Goal: Download file/media

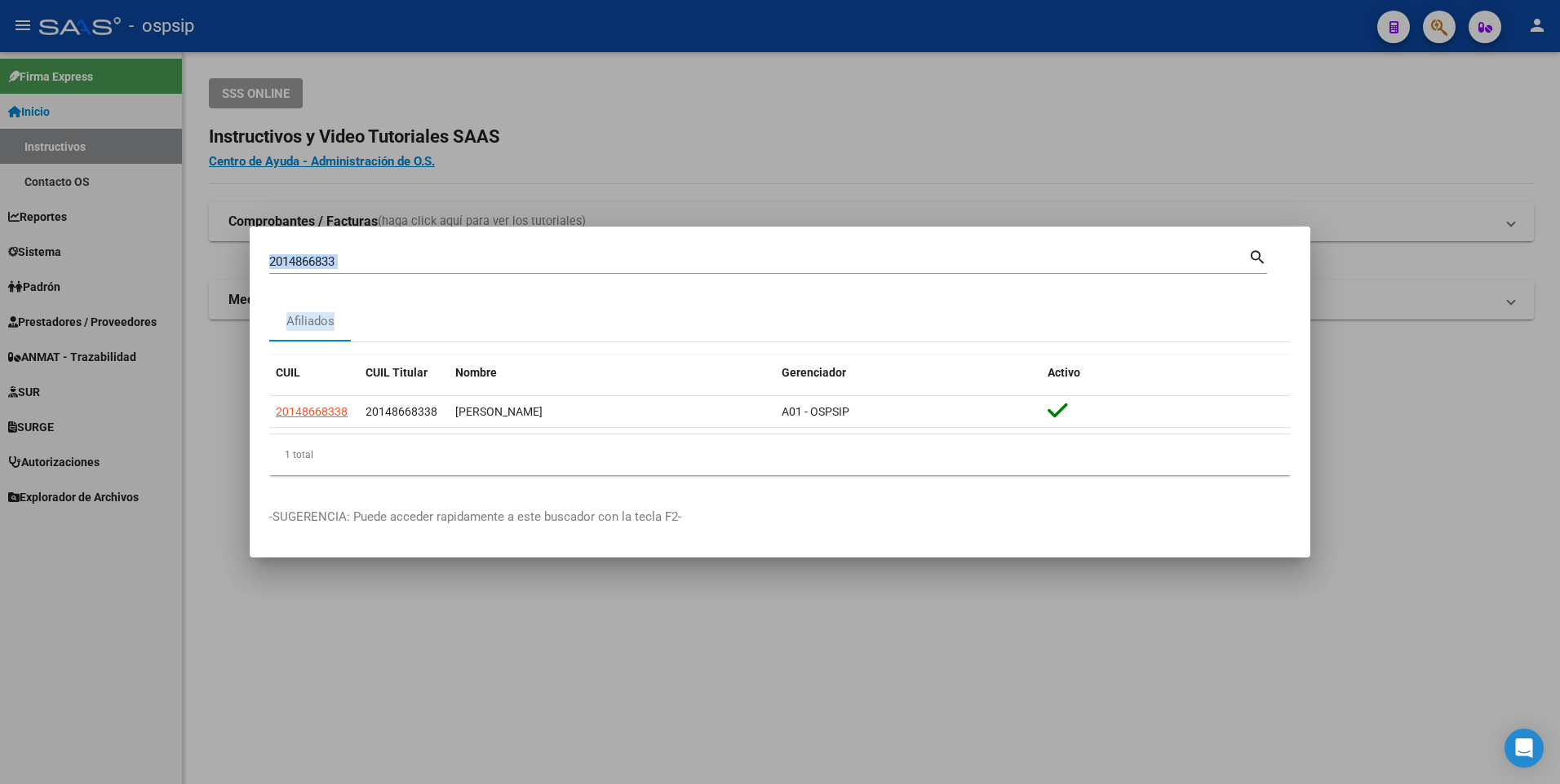
drag, startPoint x: 519, startPoint y: 258, endPoint x: 532, endPoint y: 259, distance: 13.0
click at [520, 258] on input "2014866833" at bounding box center [759, 262] width 979 height 15
drag, startPoint x: 946, startPoint y: 126, endPoint x: 1062, endPoint y: 98, distance: 119.3
click at [951, 126] on div at bounding box center [780, 392] width 1560 height 784
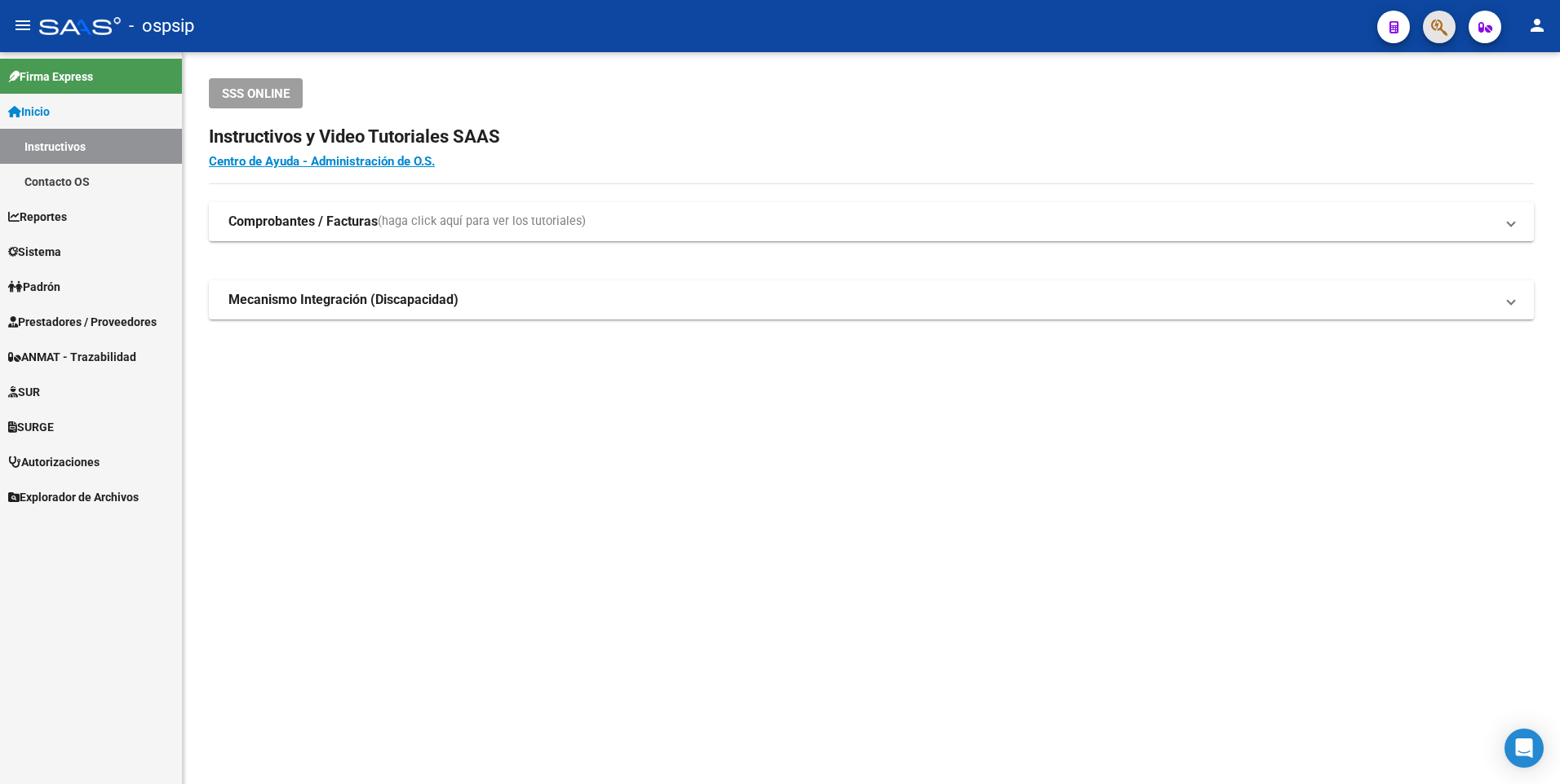
click at [1449, 27] on button "button" at bounding box center [1439, 26] width 32 height 32
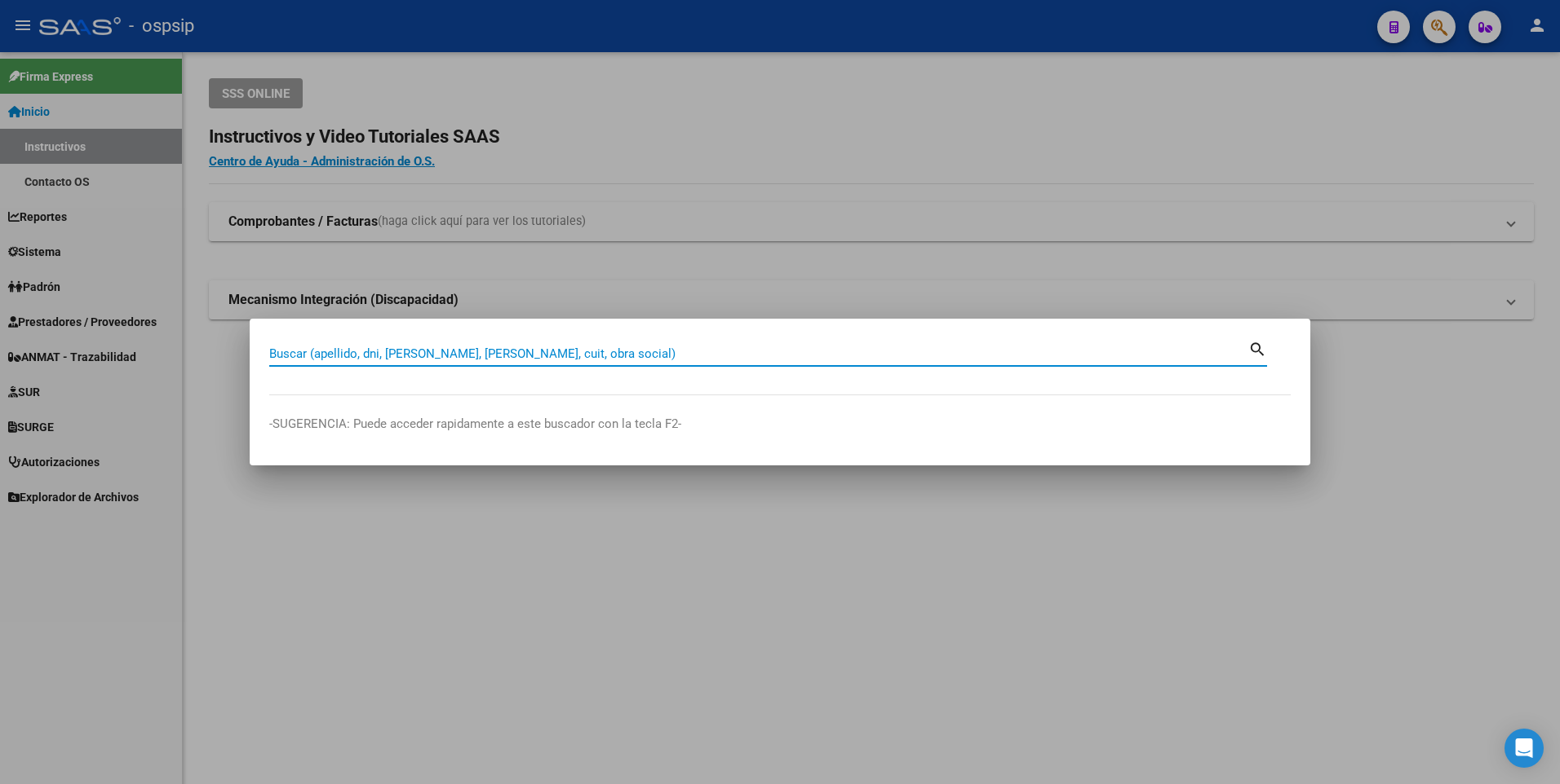
click at [298, 358] on input "Buscar (apellido, dni, [PERSON_NAME], [PERSON_NAME], cuit, obra social)" at bounding box center [759, 353] width 979 height 15
type input "31983899"
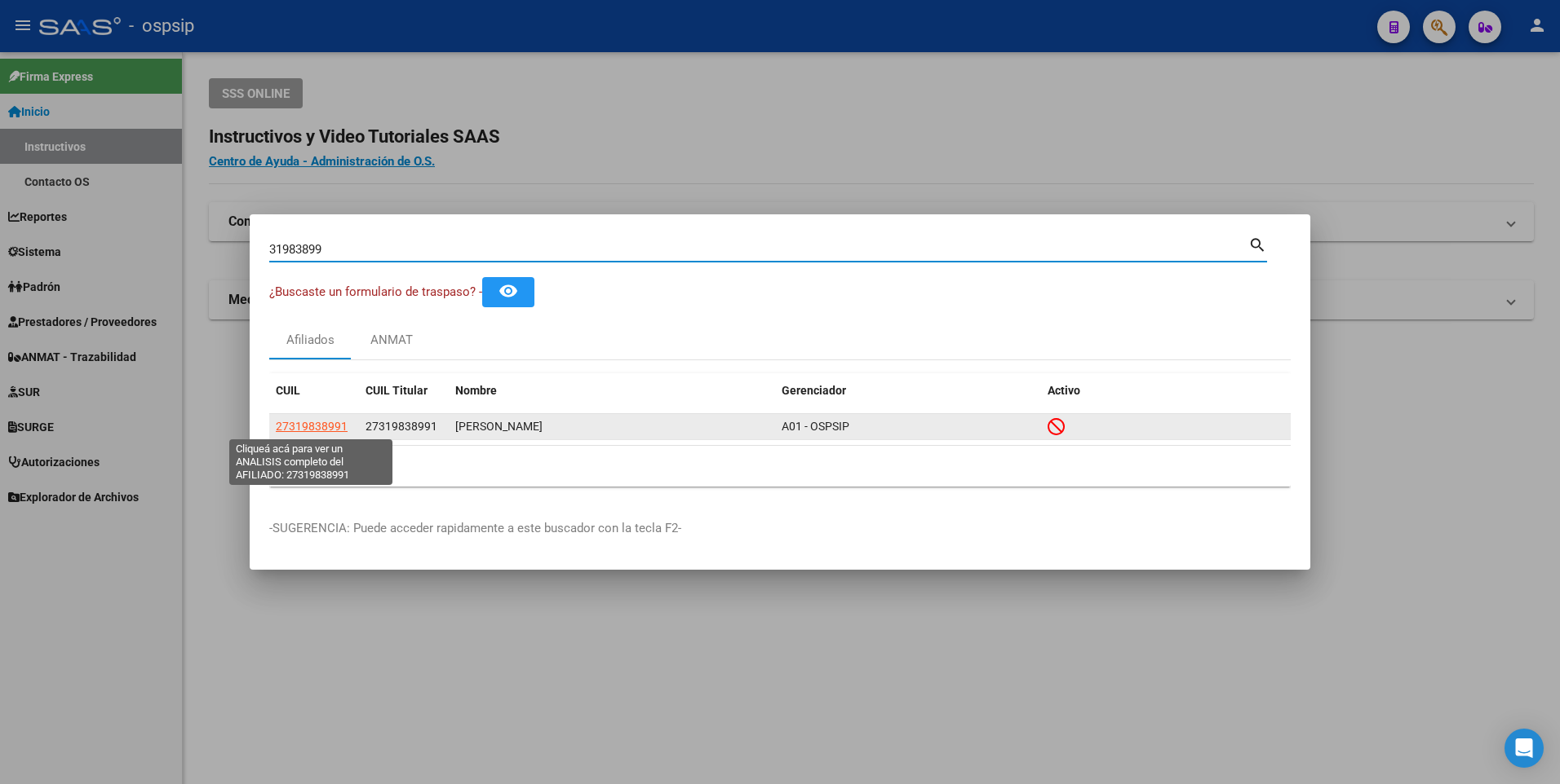
click at [326, 426] on span "27319838991" at bounding box center [311, 426] width 72 height 13
type textarea "27319838991"
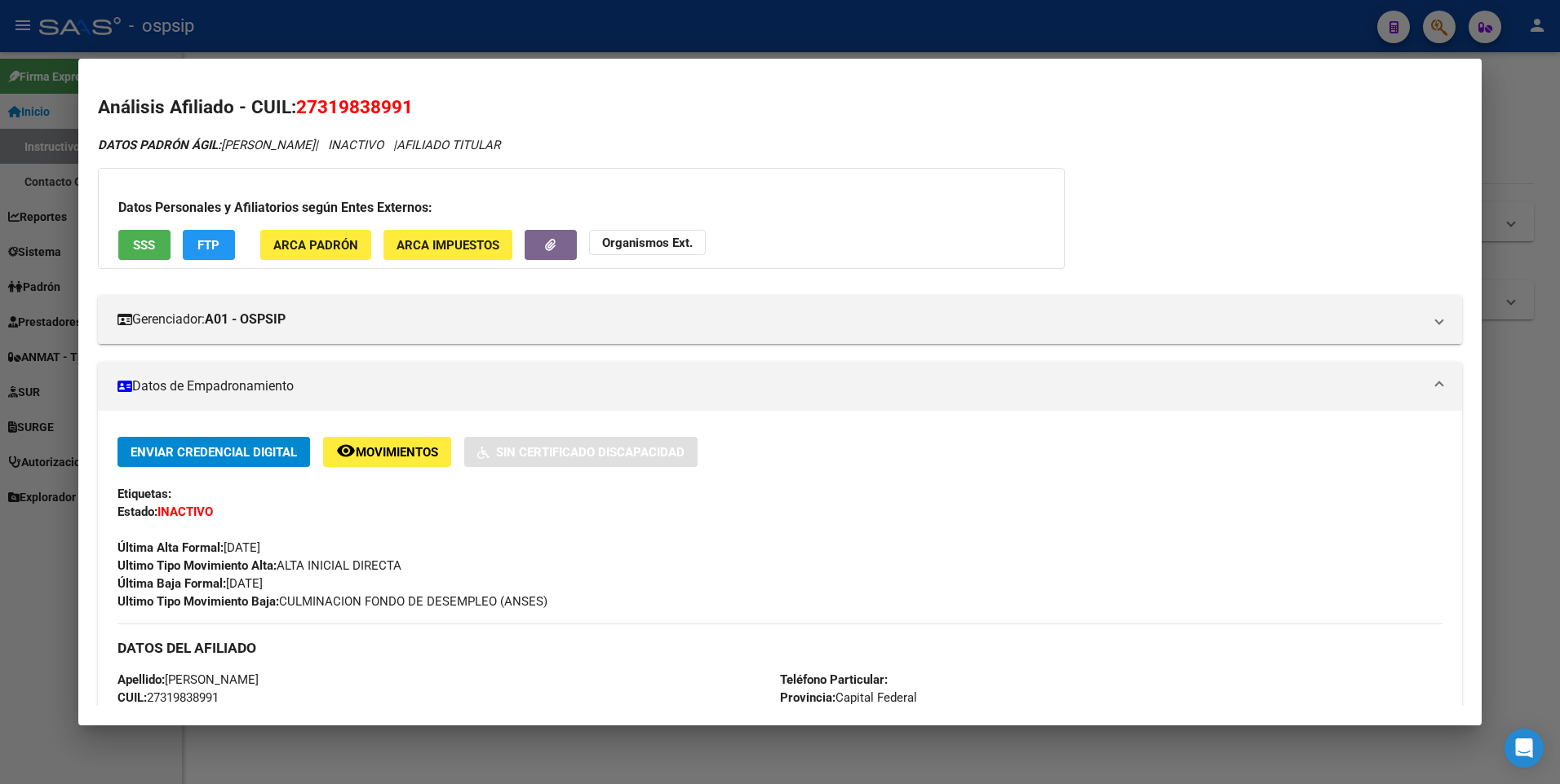
click at [136, 246] on span "SSS" at bounding box center [143, 245] width 22 height 15
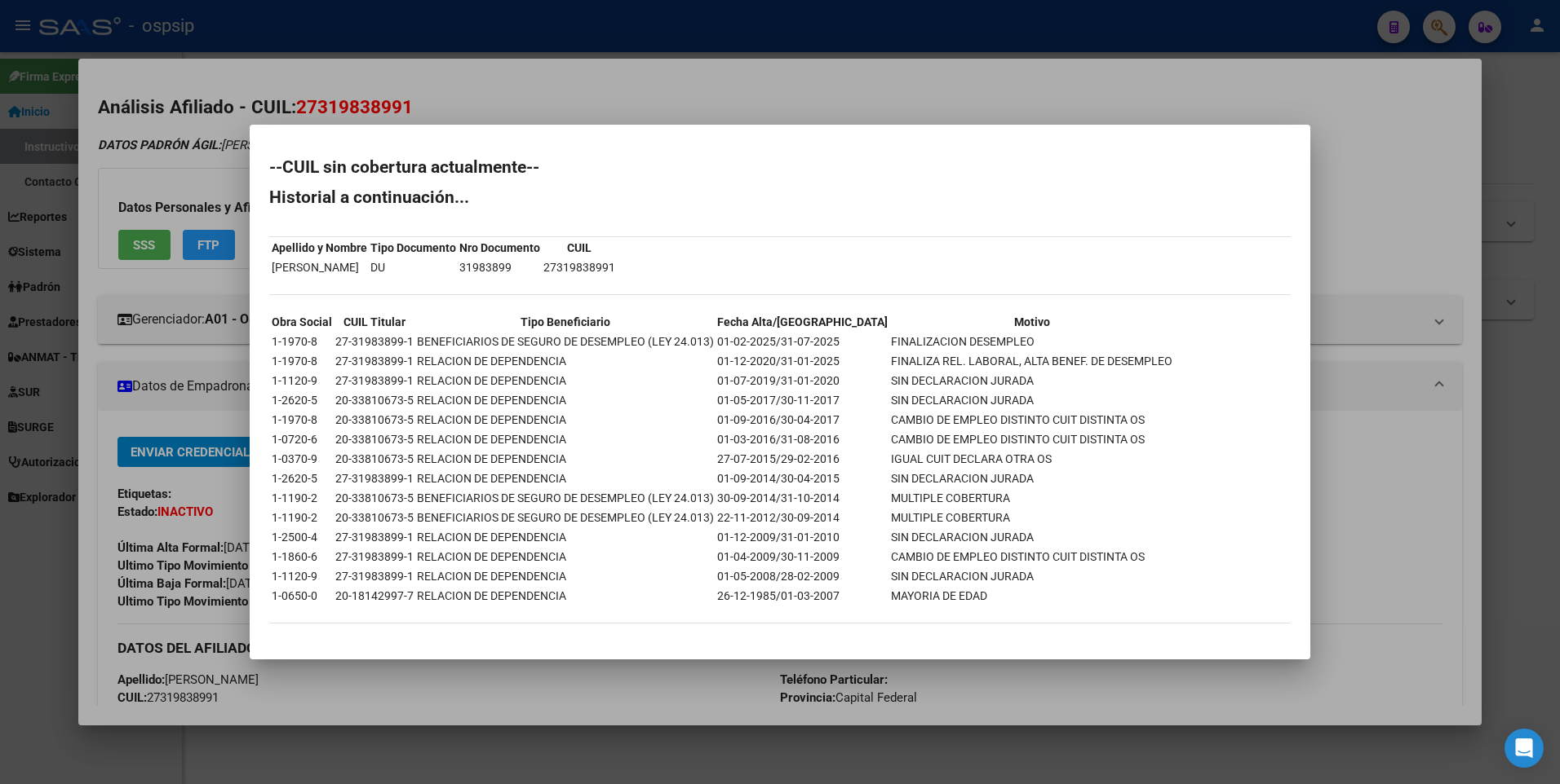
drag, startPoint x: 530, startPoint y: 69, endPoint x: 510, endPoint y: 49, distance: 28.3
click at [527, 69] on div at bounding box center [780, 392] width 1560 height 784
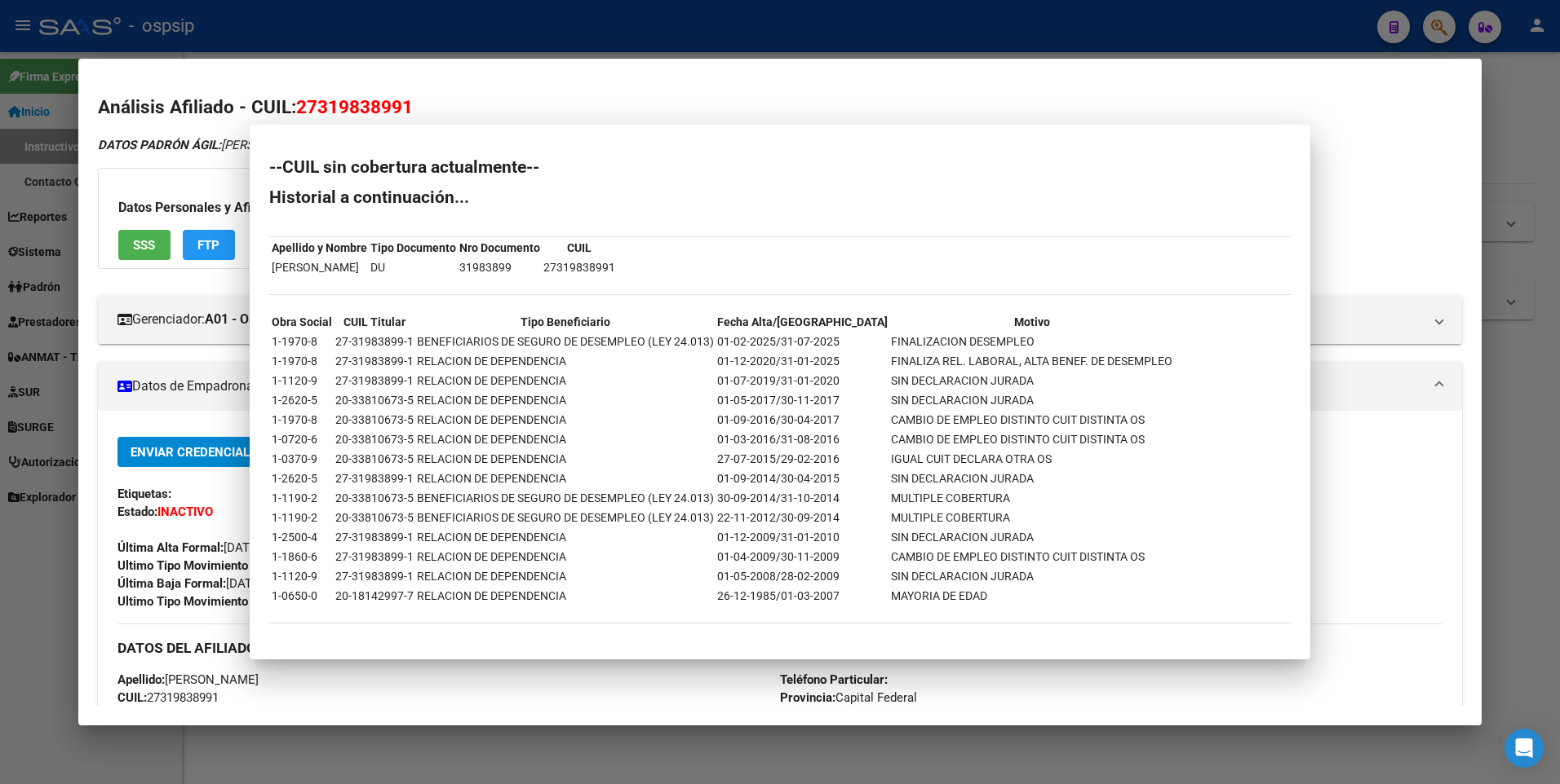
click at [499, 17] on div at bounding box center [780, 392] width 1560 height 784
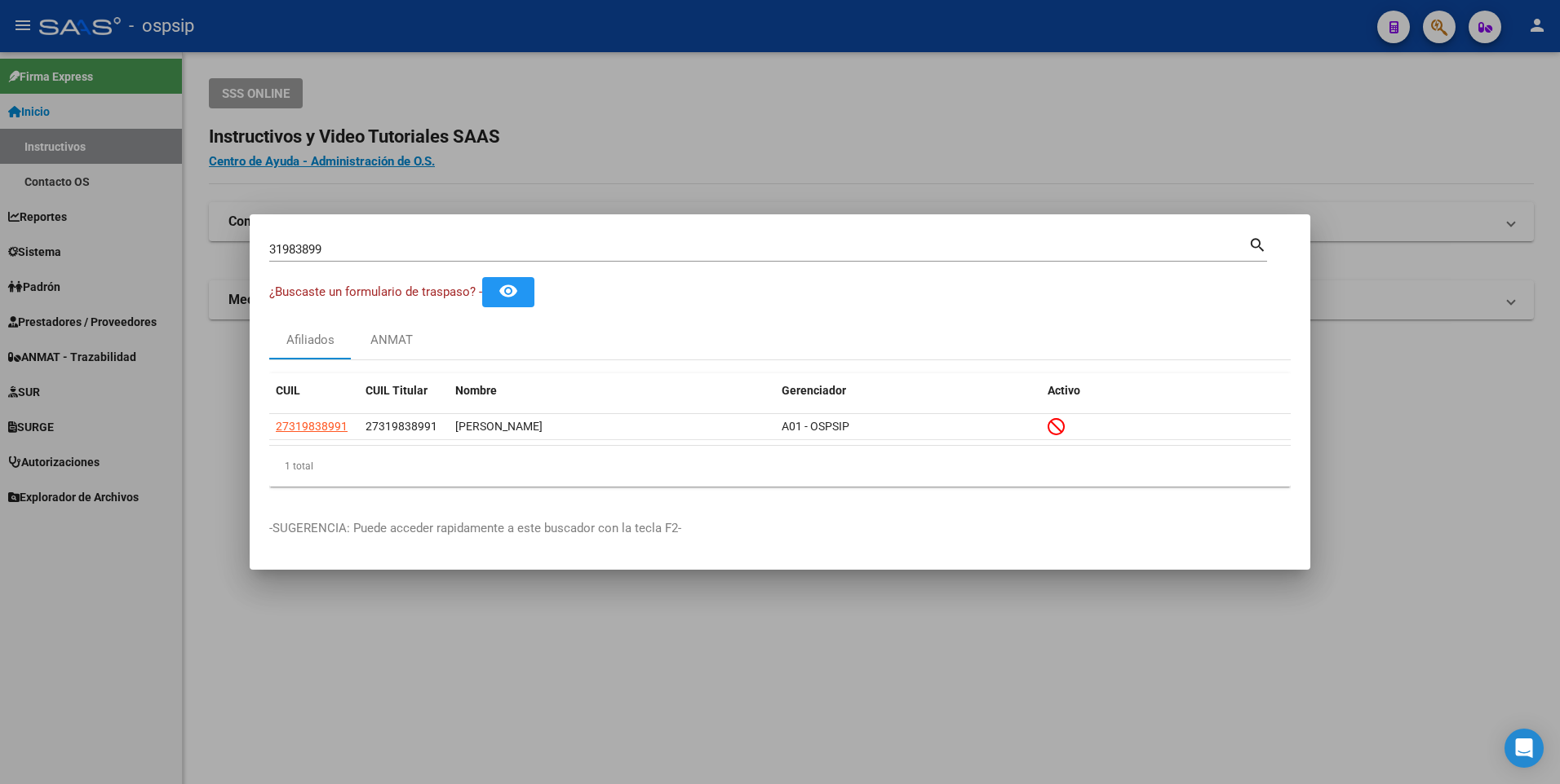
click at [621, 119] on div at bounding box center [780, 392] width 1560 height 784
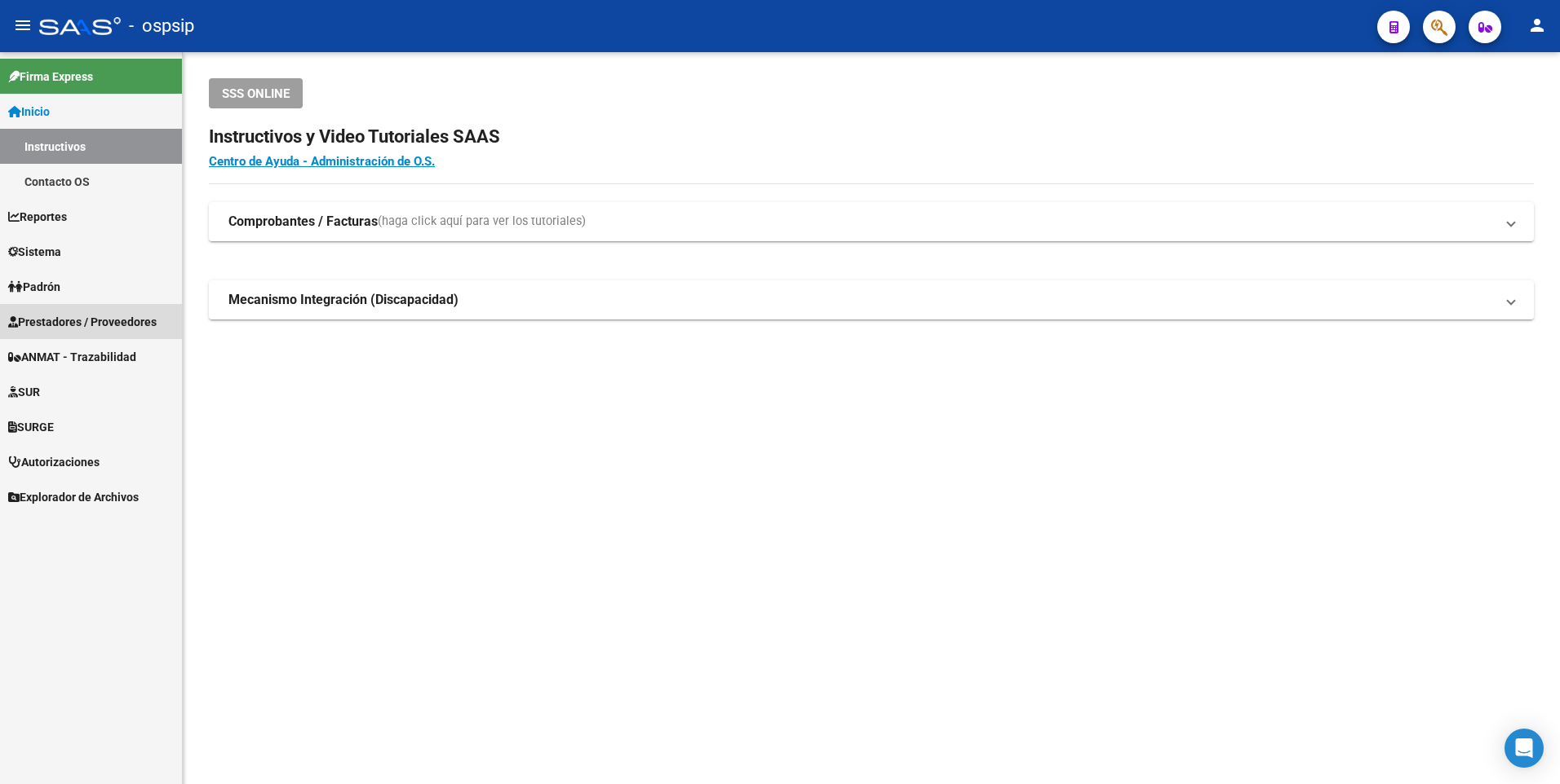
click at [92, 324] on span "Prestadores / Proveedores" at bounding box center [82, 322] width 148 height 18
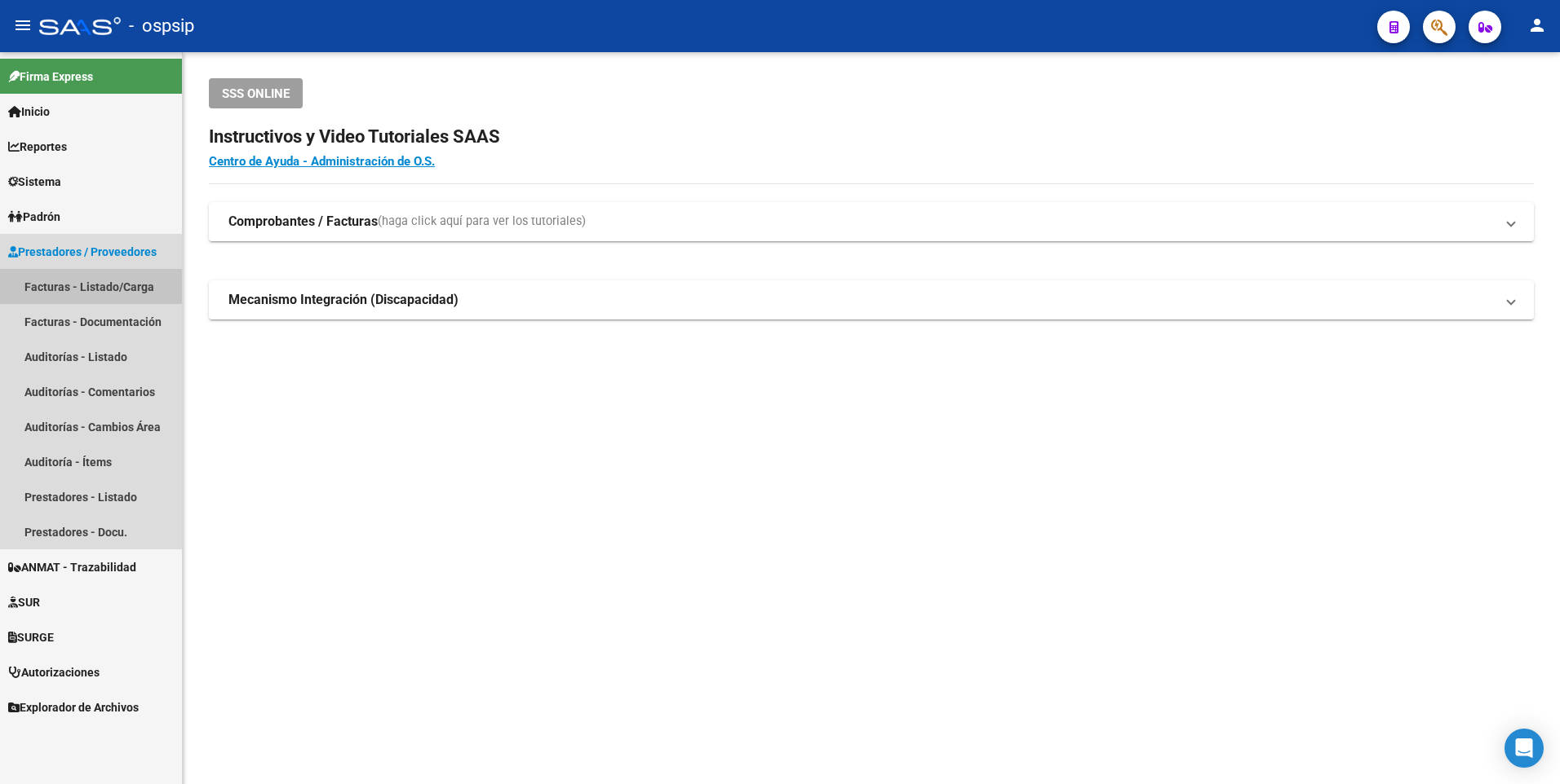
click at [81, 291] on link "Facturas - Listado/Carga" at bounding box center [91, 287] width 182 height 35
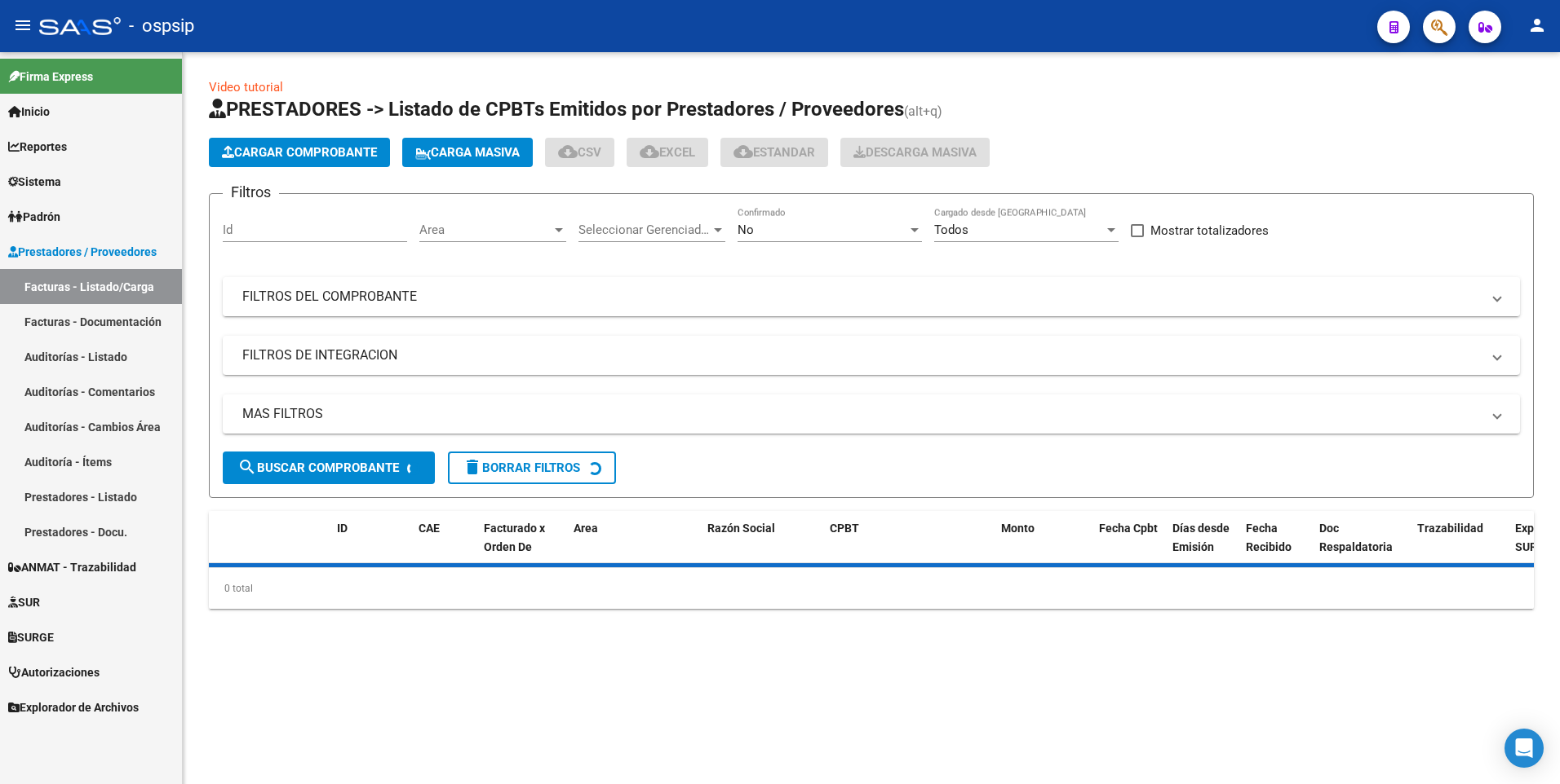
click at [472, 277] on mat-expansion-panel-header "FILTROS DEL COMPROBANTE" at bounding box center [871, 297] width 1297 height 39
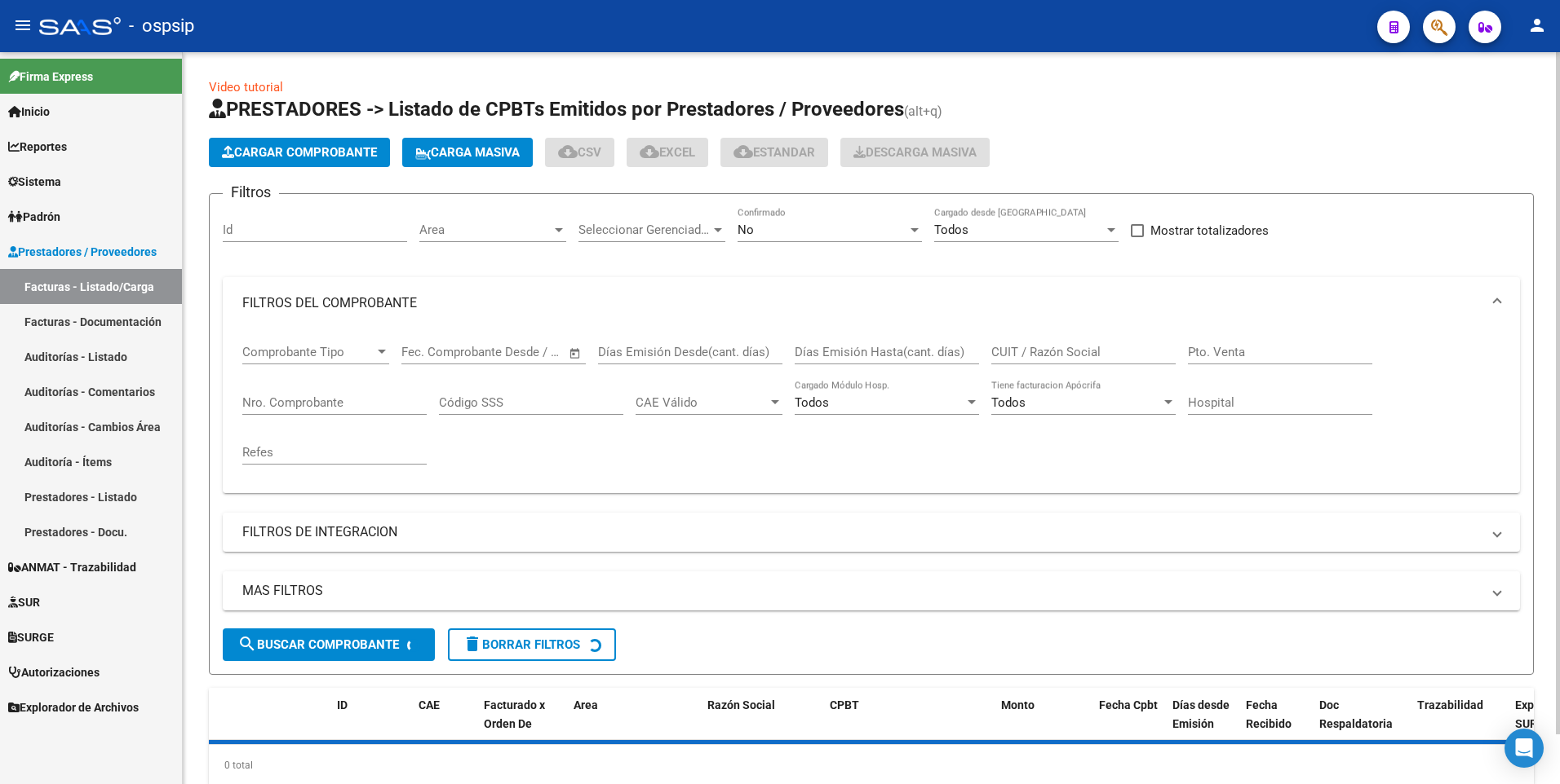
click at [344, 397] on input "Nro. Comprobante" at bounding box center [334, 402] width 184 height 15
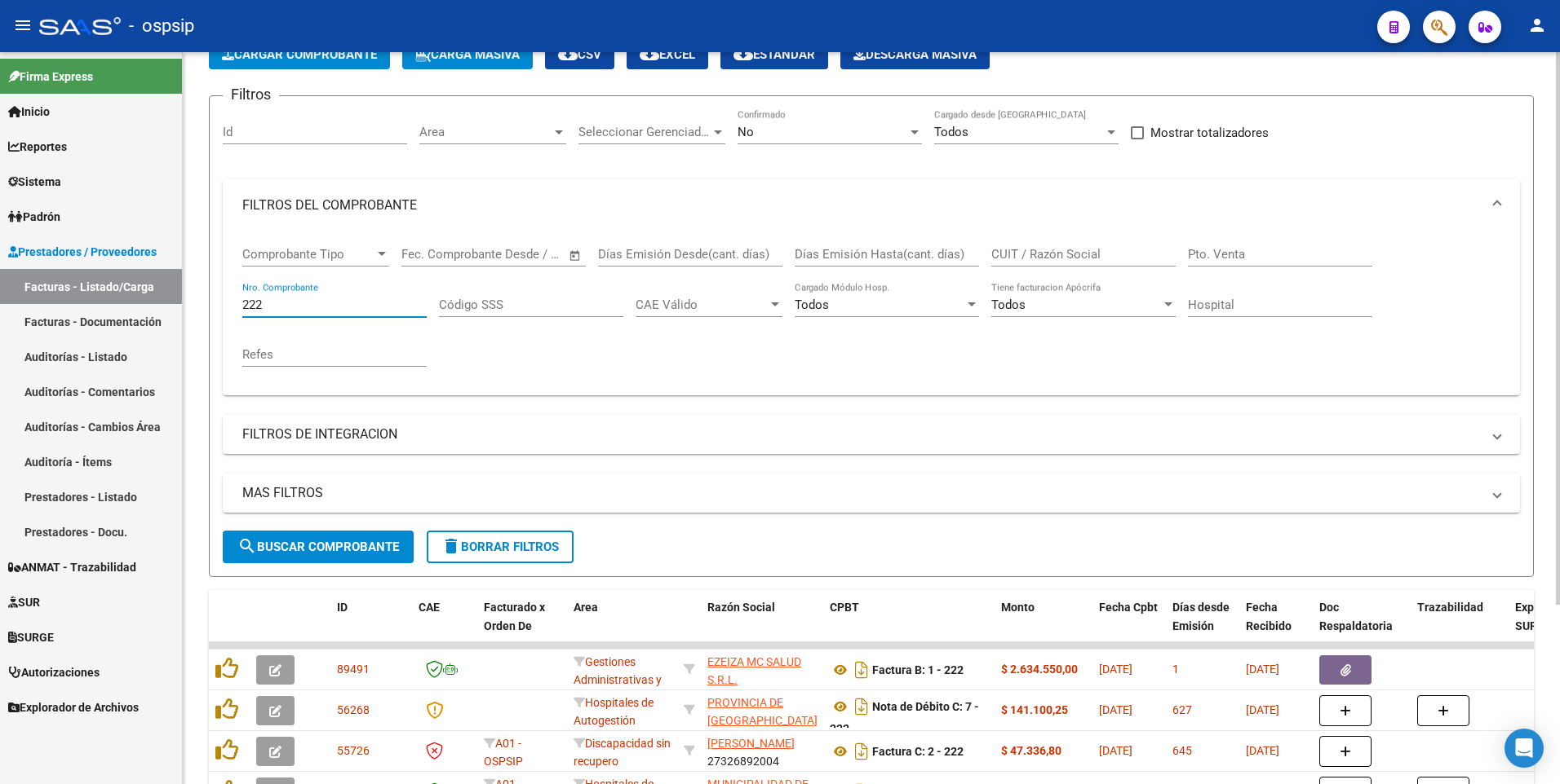
scroll to position [237, 0]
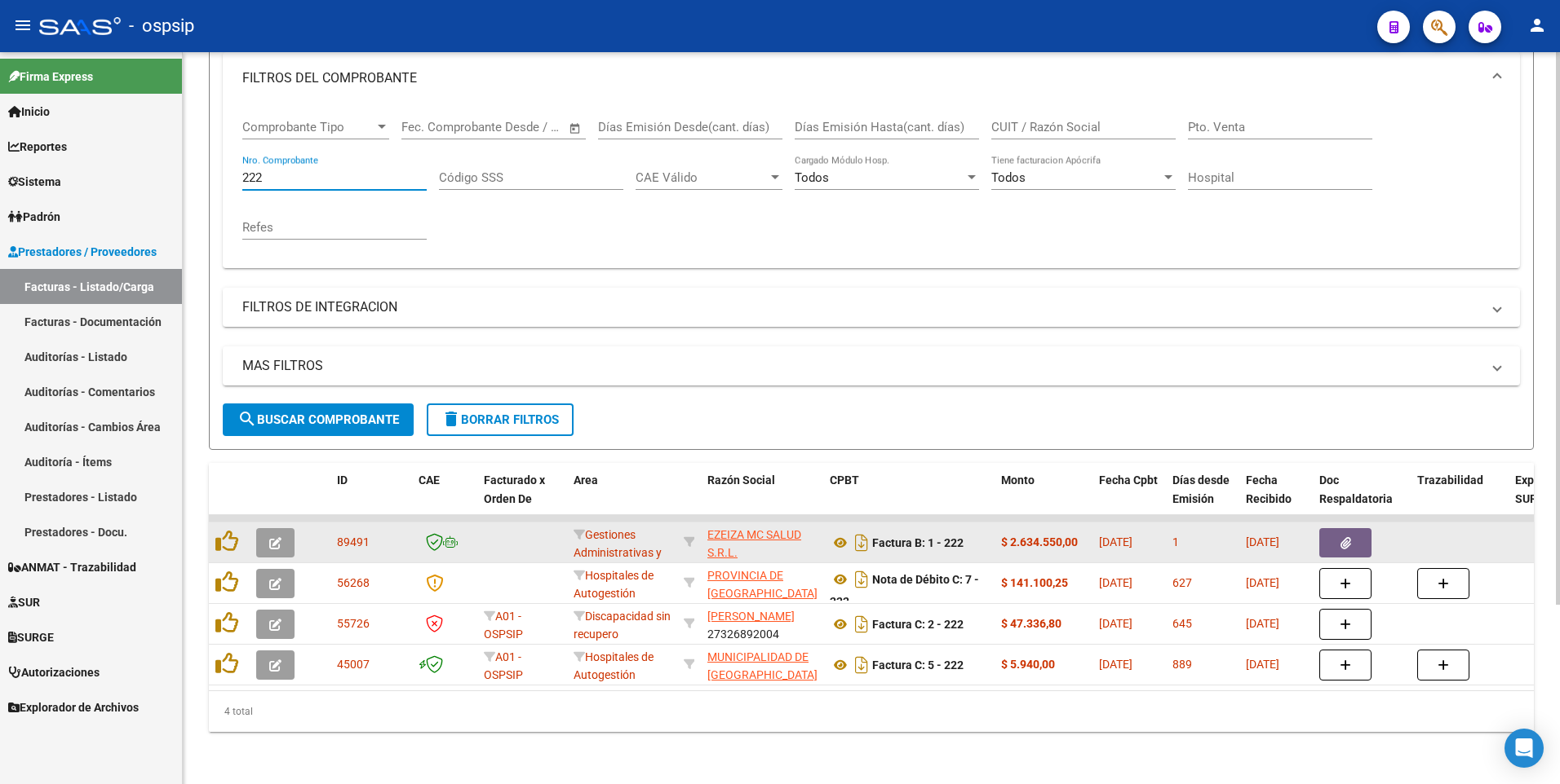
type input "222"
click at [1354, 537] on button "button" at bounding box center [1345, 543] width 52 height 30
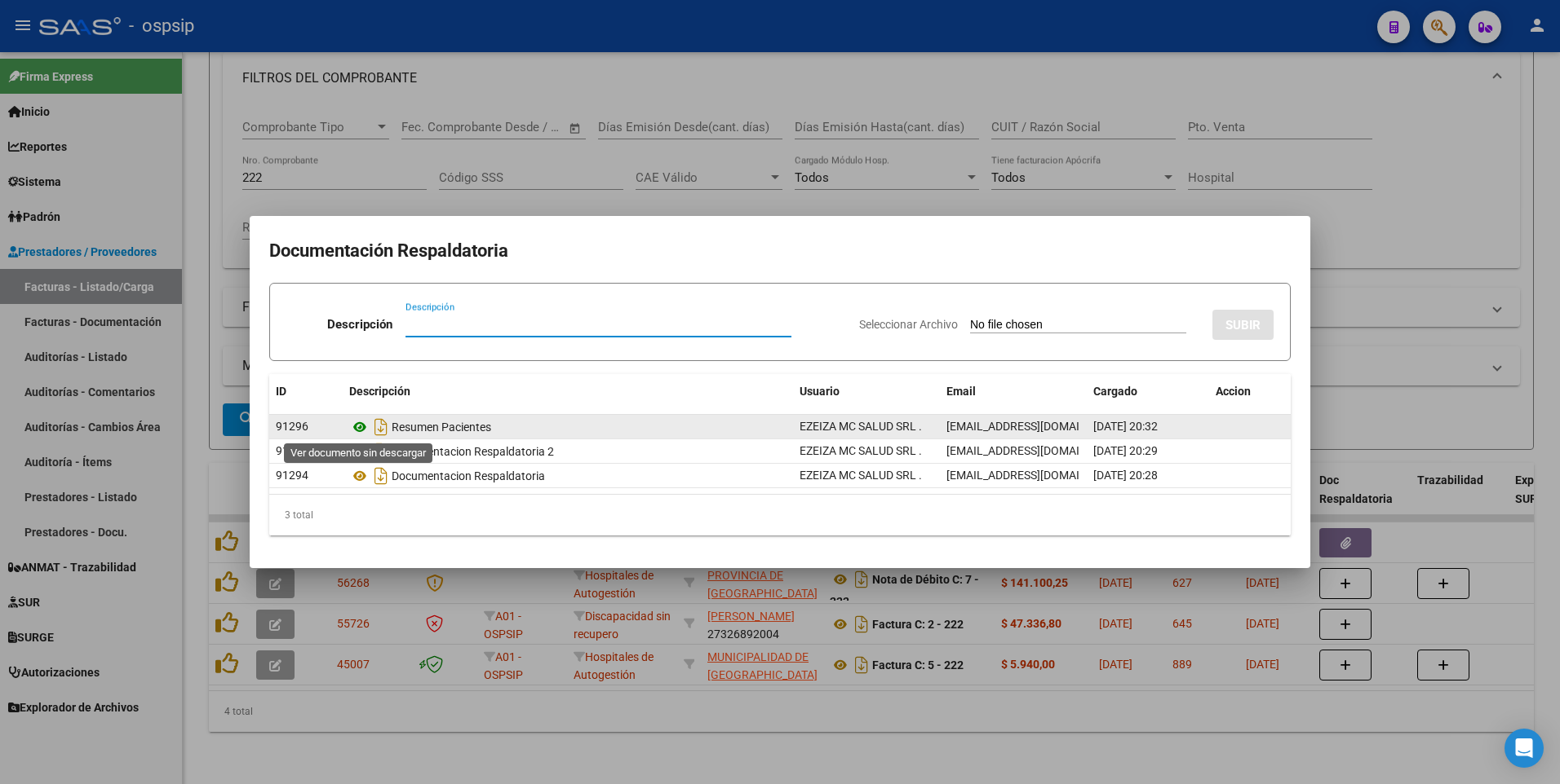
click at [358, 427] on icon at bounding box center [359, 427] width 21 height 19
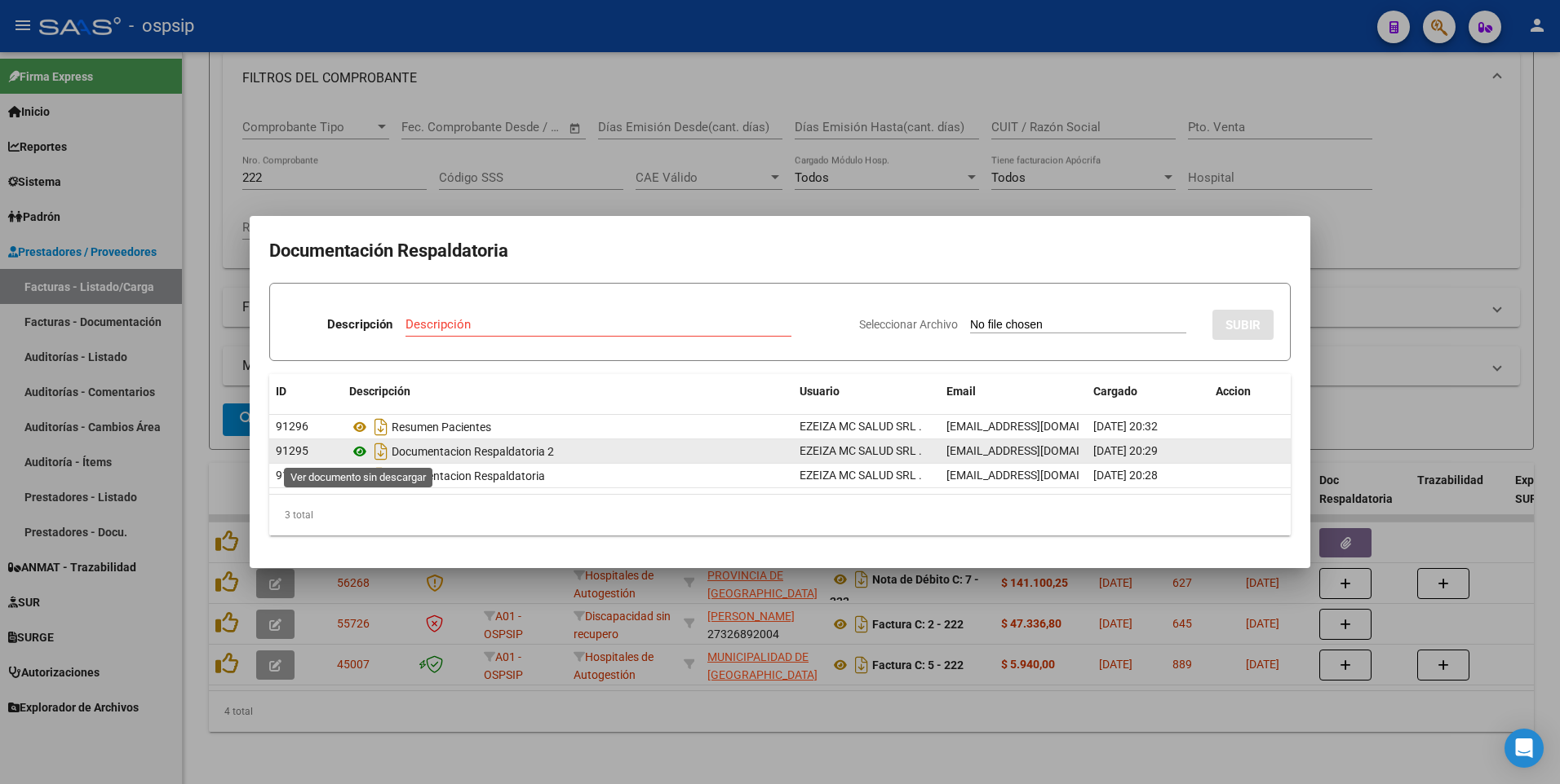
click at [358, 453] on icon at bounding box center [359, 452] width 21 height 19
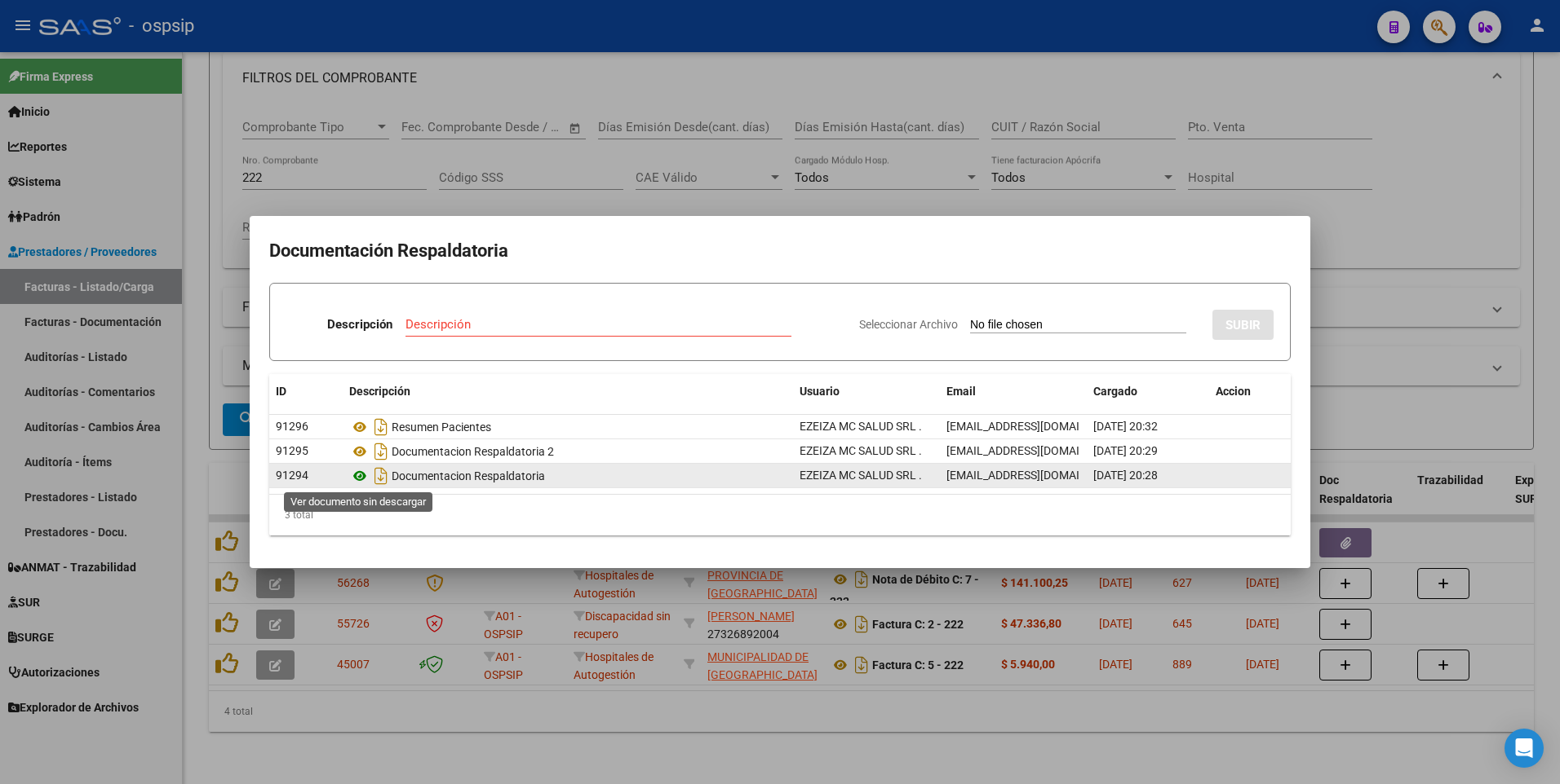
click at [358, 470] on icon at bounding box center [359, 476] width 21 height 19
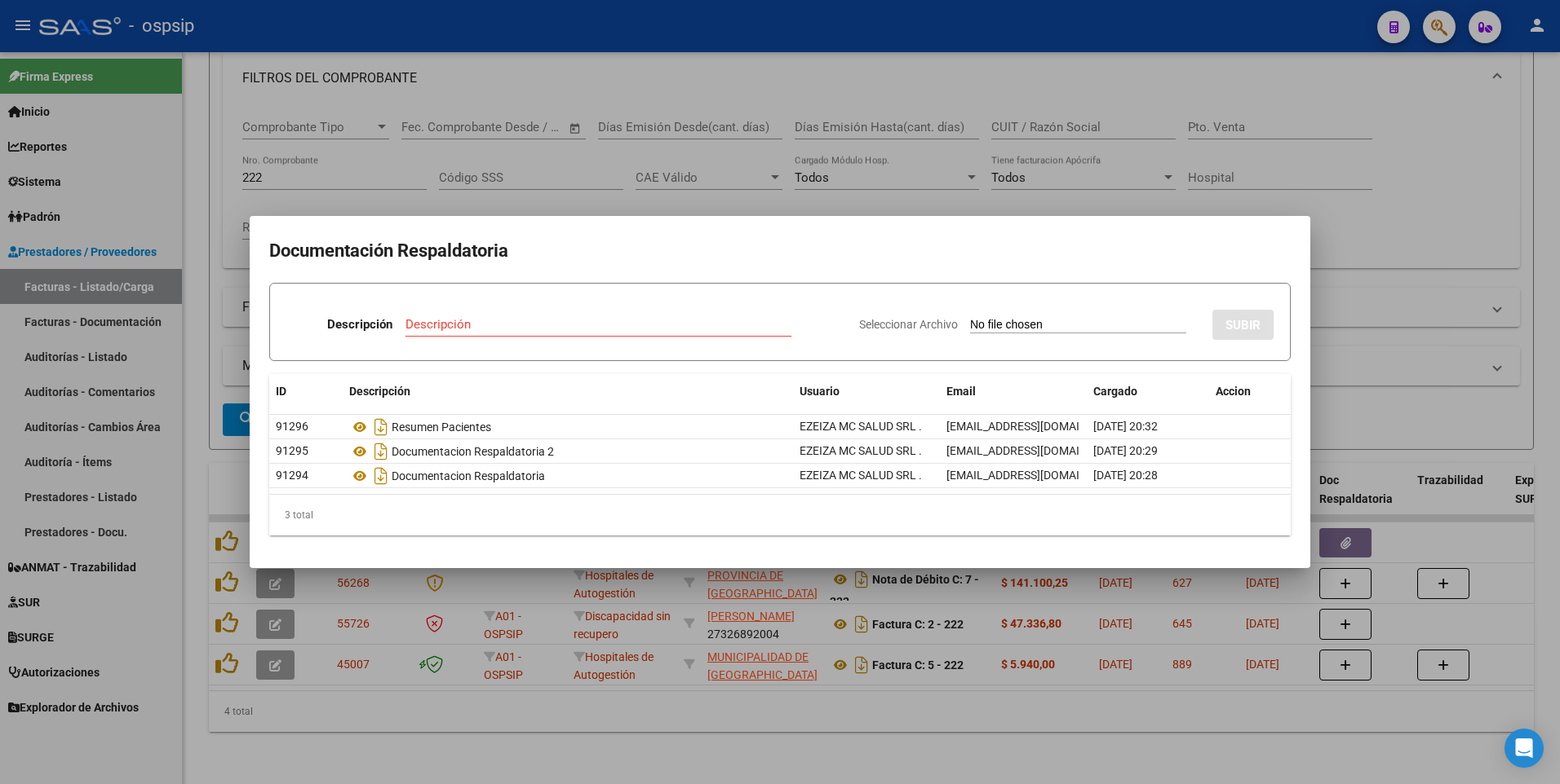
click at [1559, 175] on html "menu - ospsip person Firma Express Inicio Instructivos Contacto OS Reportes Egr…" at bounding box center [780, 392] width 1560 height 784
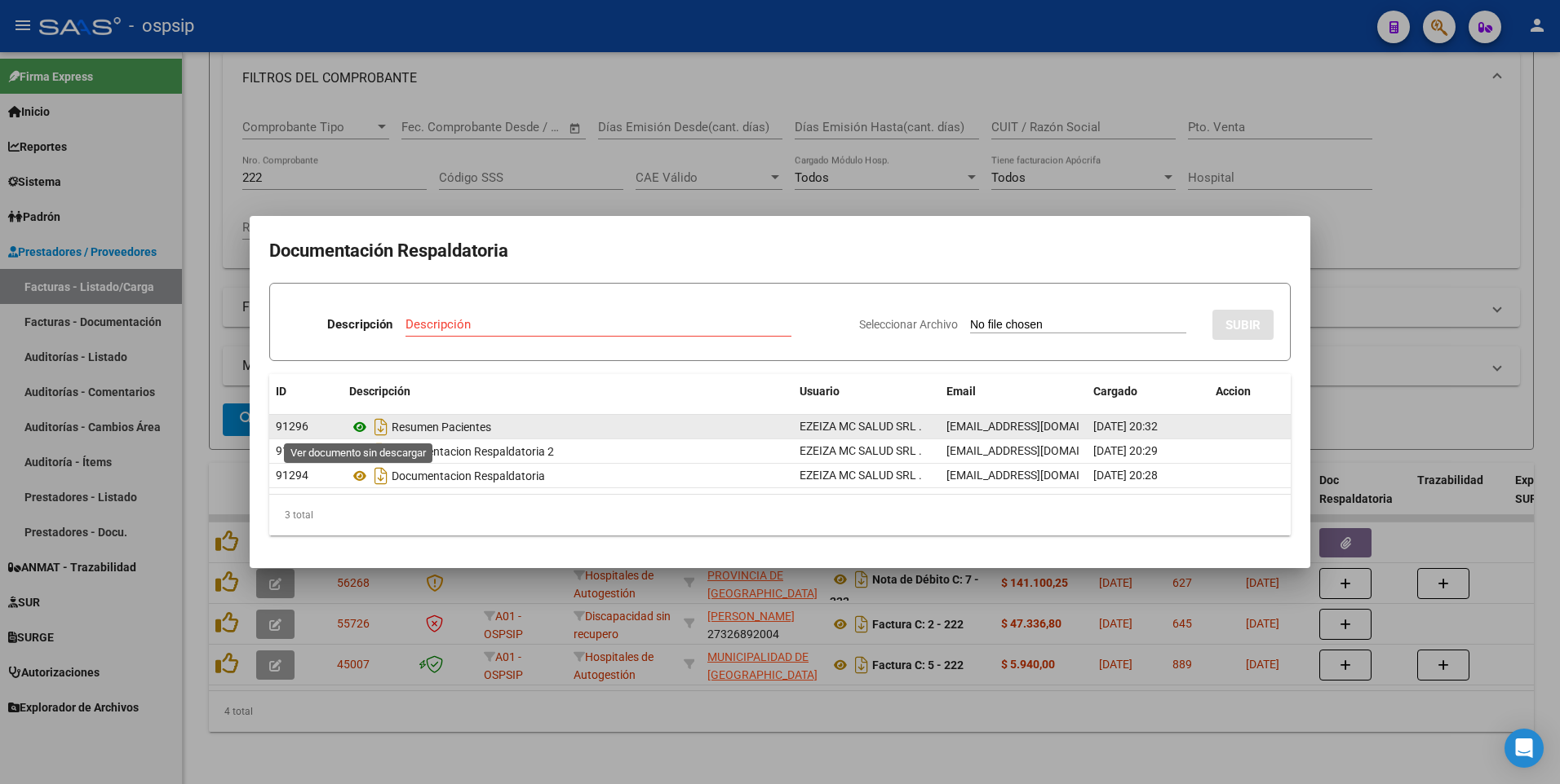
click at [358, 425] on icon at bounding box center [359, 427] width 21 height 19
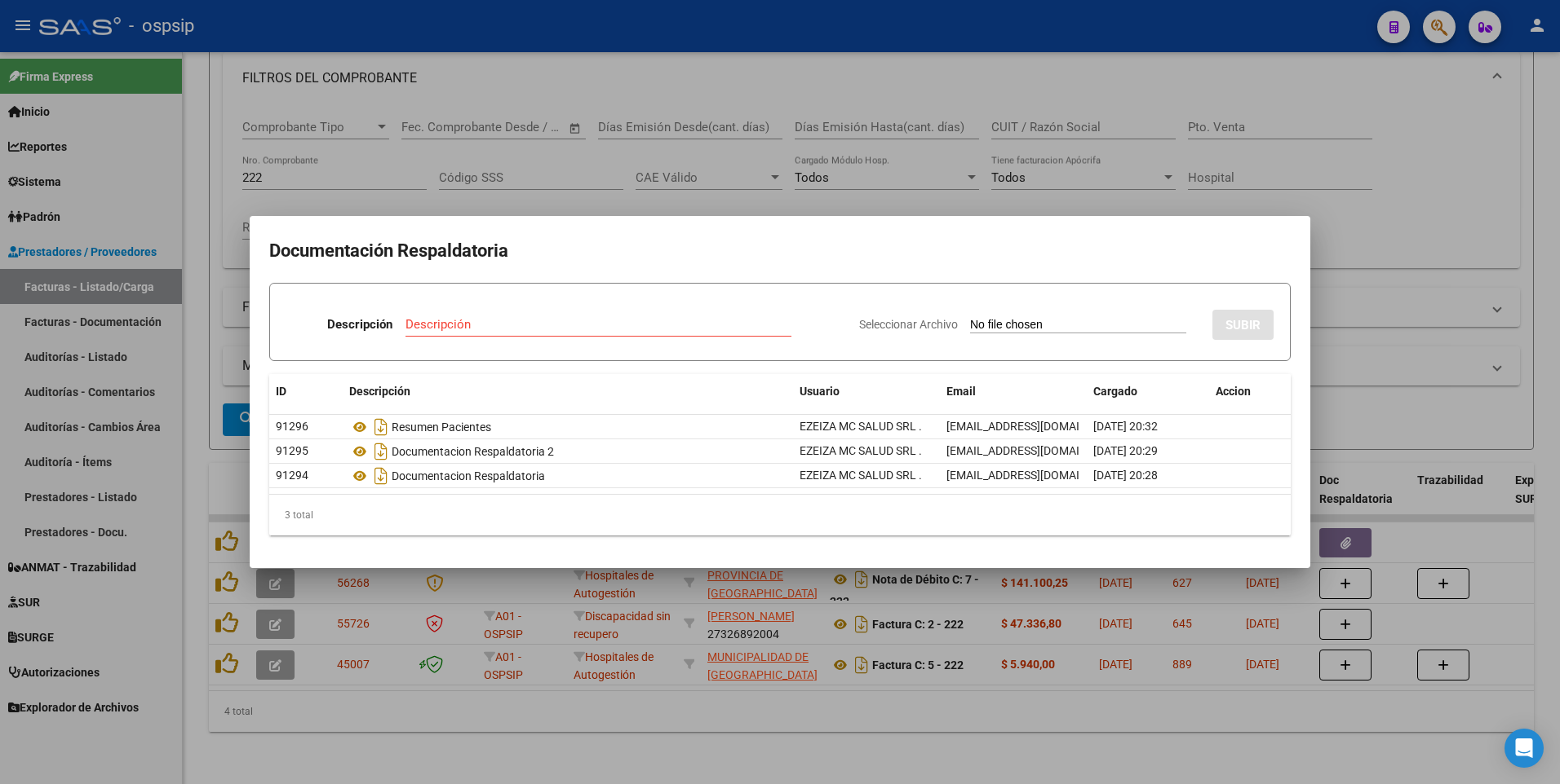
click at [928, 194] on div at bounding box center [780, 392] width 1560 height 784
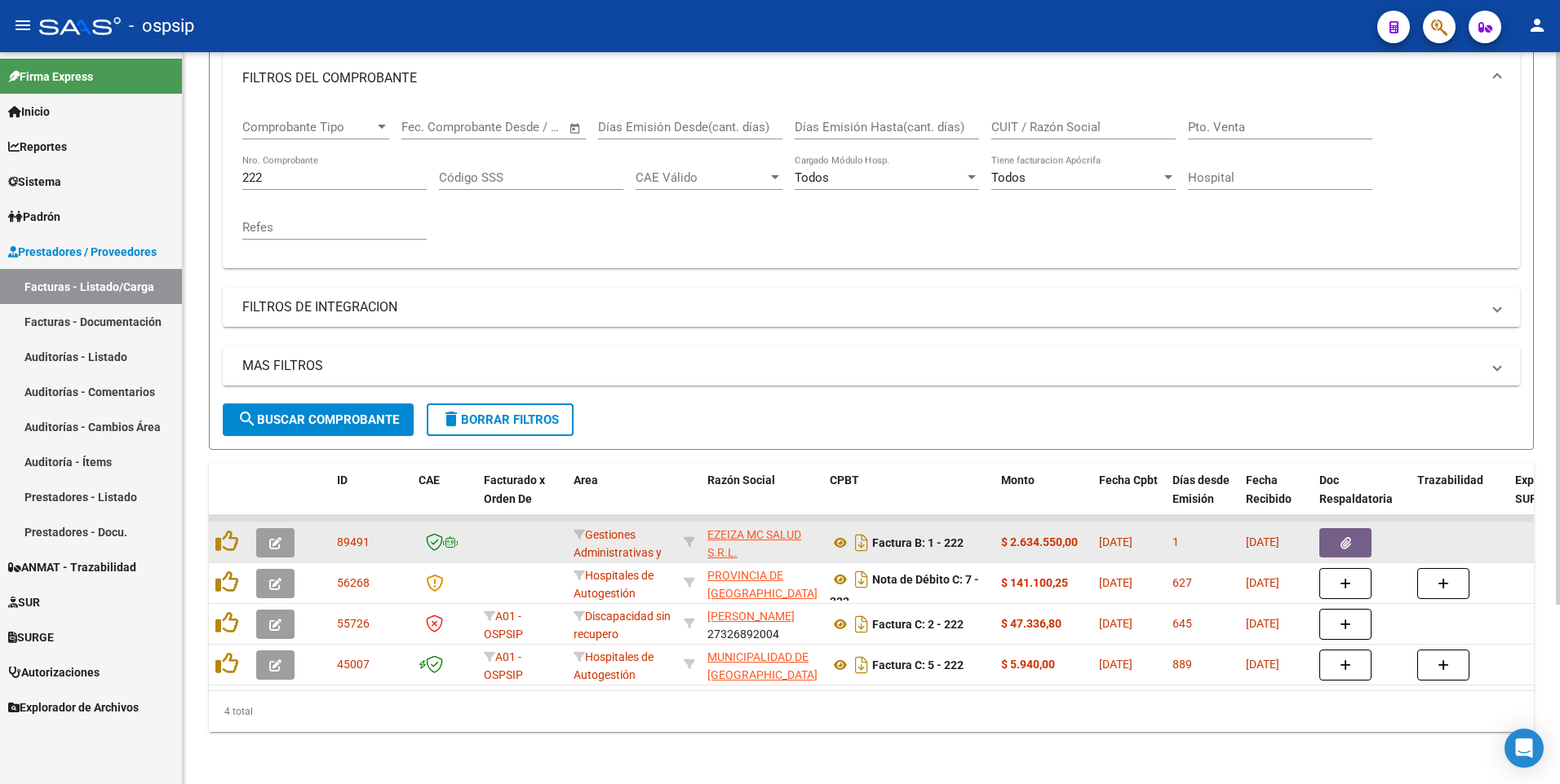
click at [1332, 528] on button "button" at bounding box center [1345, 543] width 52 height 30
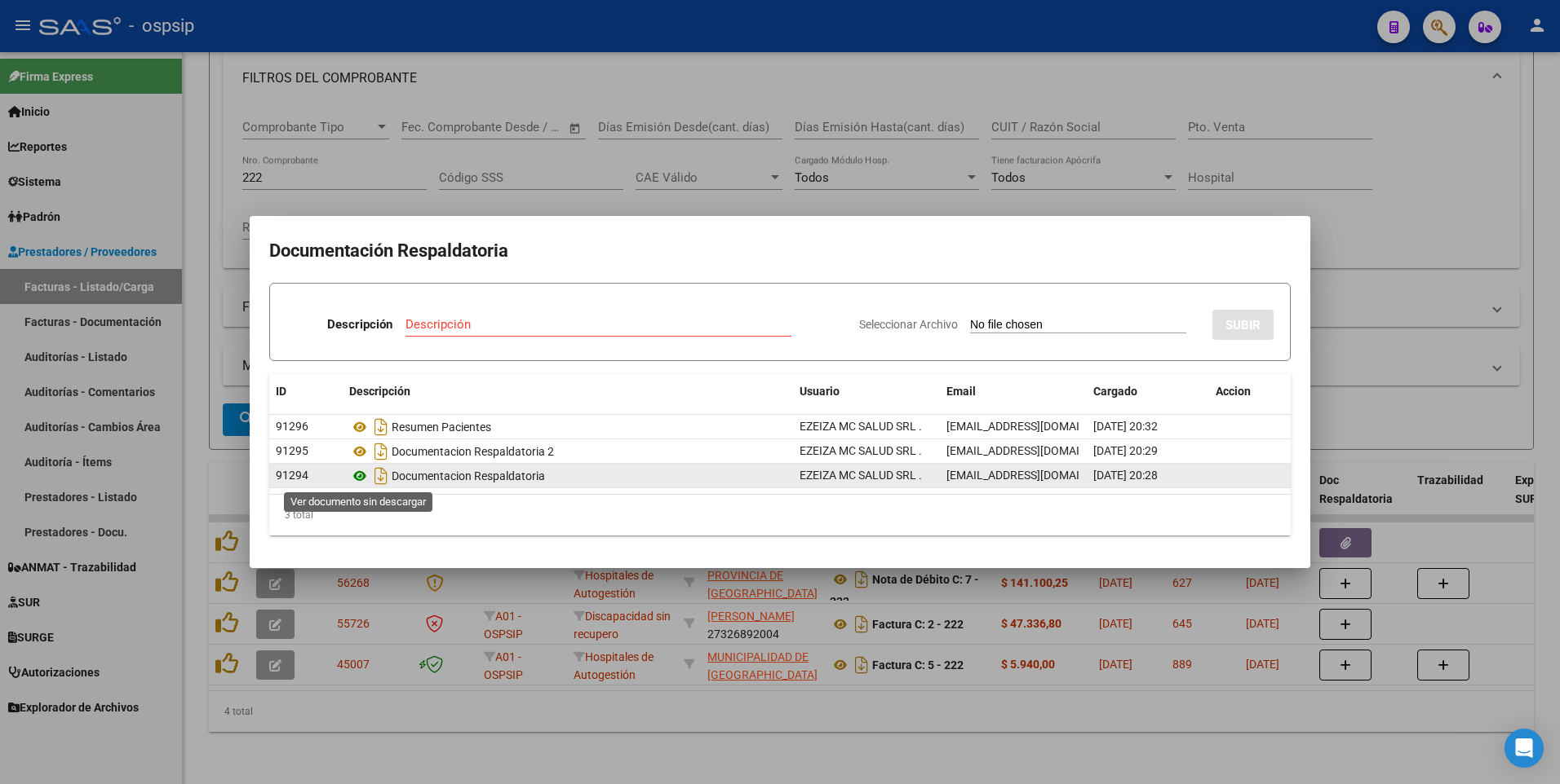
click at [358, 478] on icon at bounding box center [359, 476] width 21 height 19
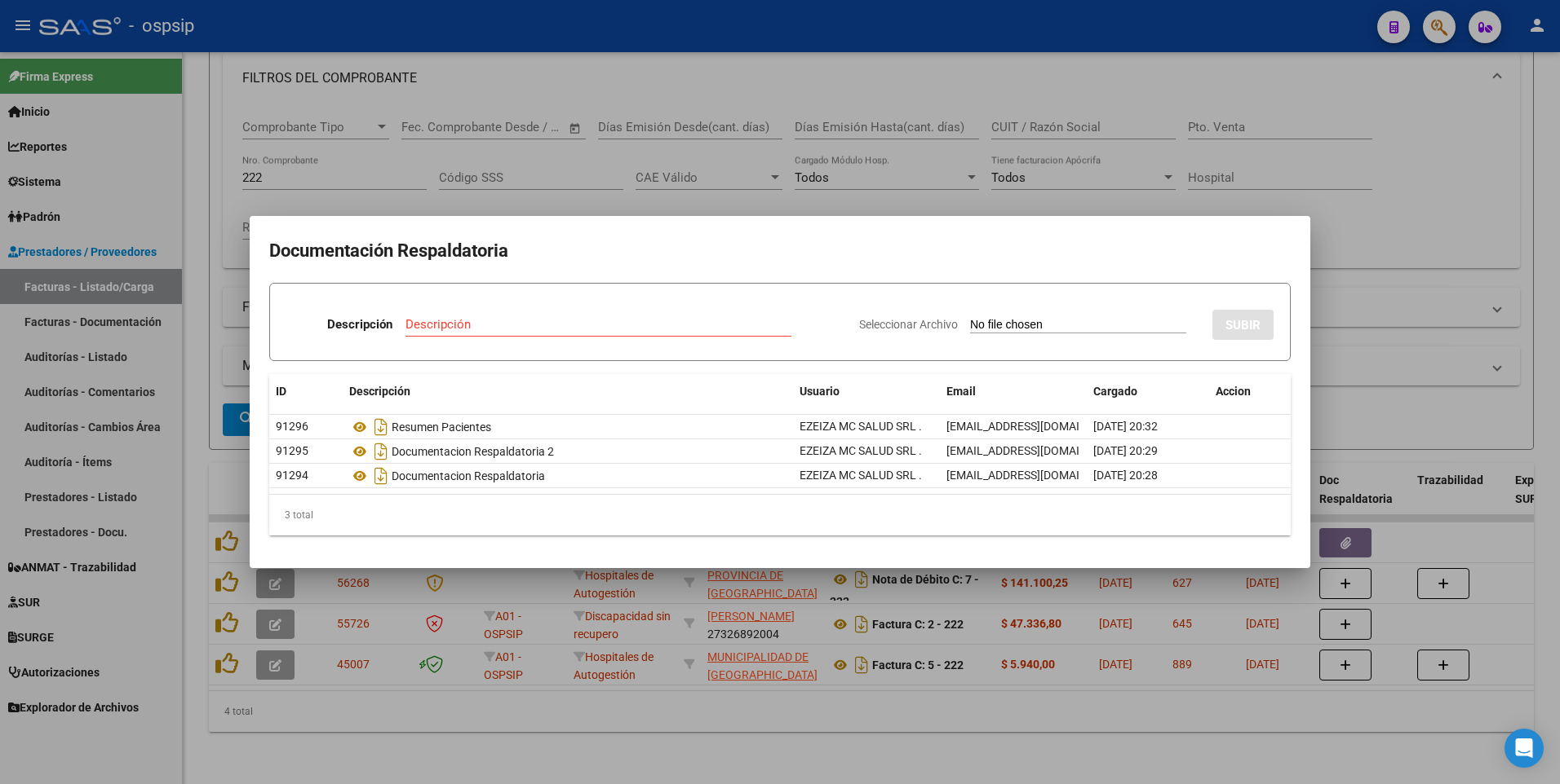
click at [520, 219] on mat-dialog-container "Documentación Respaldatoria Descripción Descripción Seleccionar Archivo SUBIR I…" at bounding box center [779, 392] width 1060 height 351
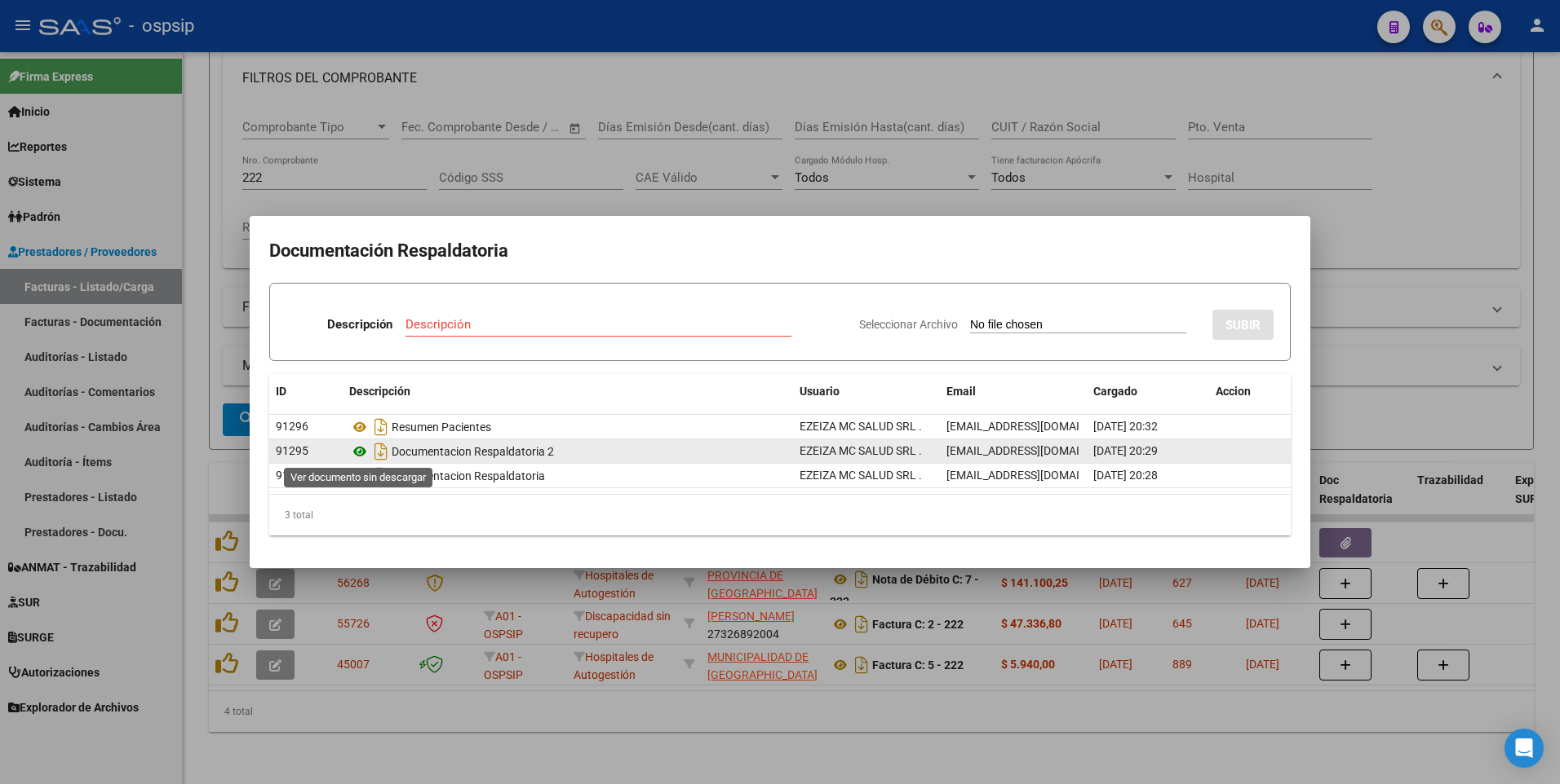
click at [356, 453] on icon at bounding box center [359, 452] width 21 height 19
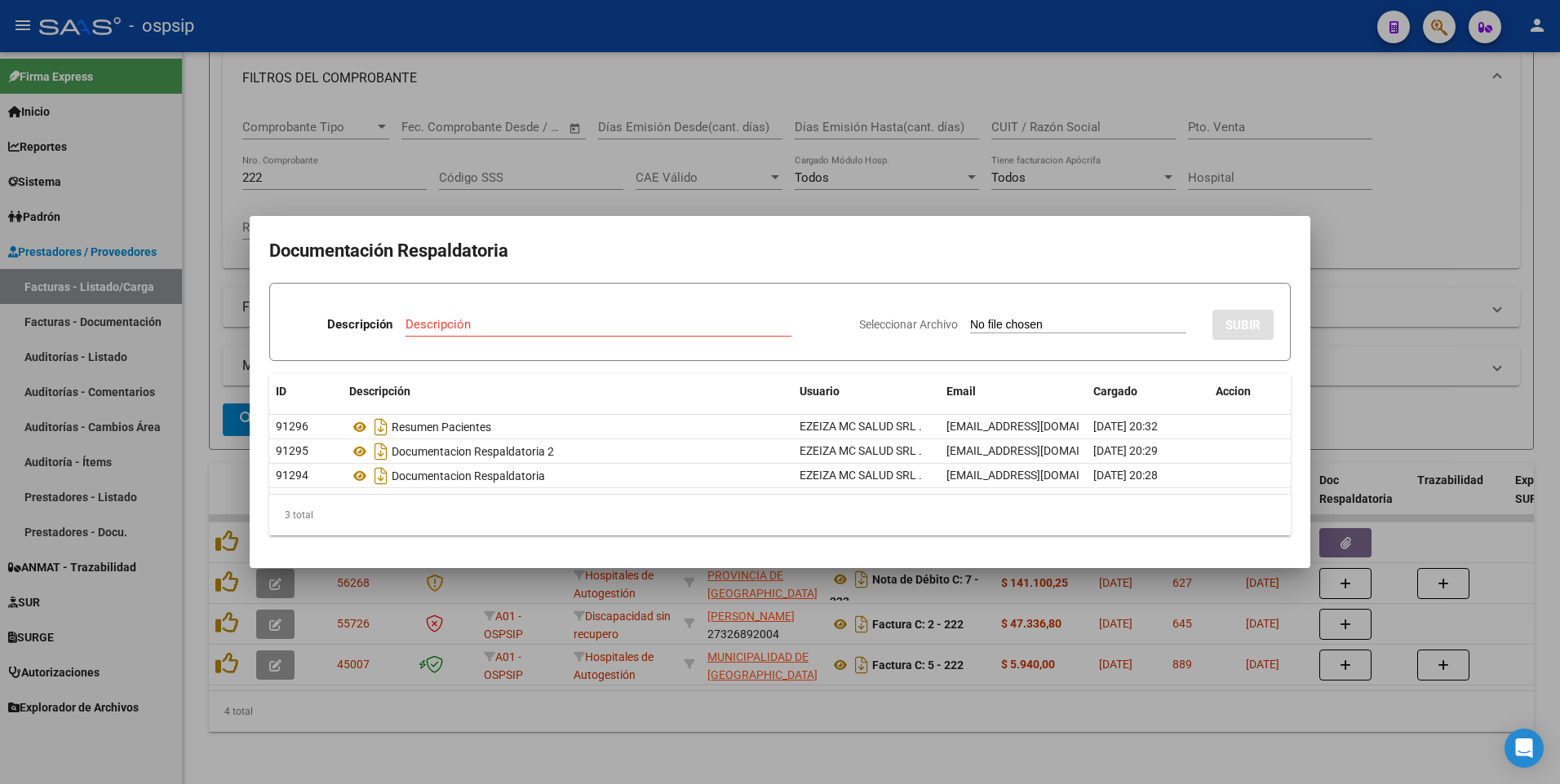
click at [1078, 184] on div at bounding box center [780, 392] width 1560 height 784
